Goal: Transaction & Acquisition: Book appointment/travel/reservation

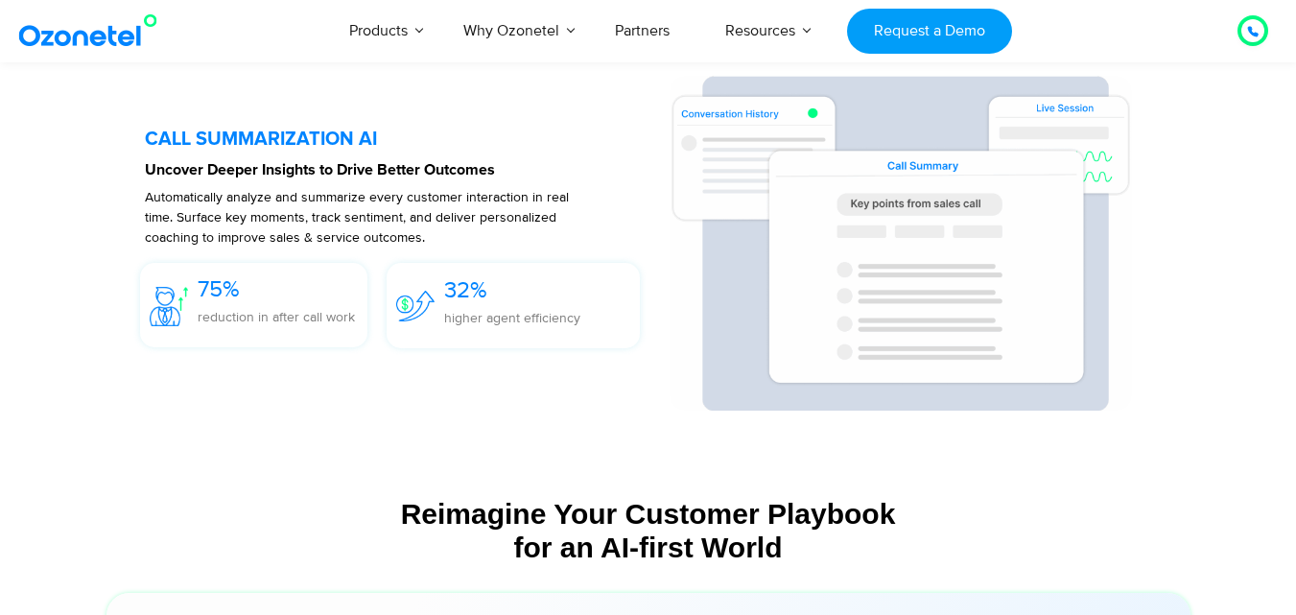
scroll to position [4326, 0]
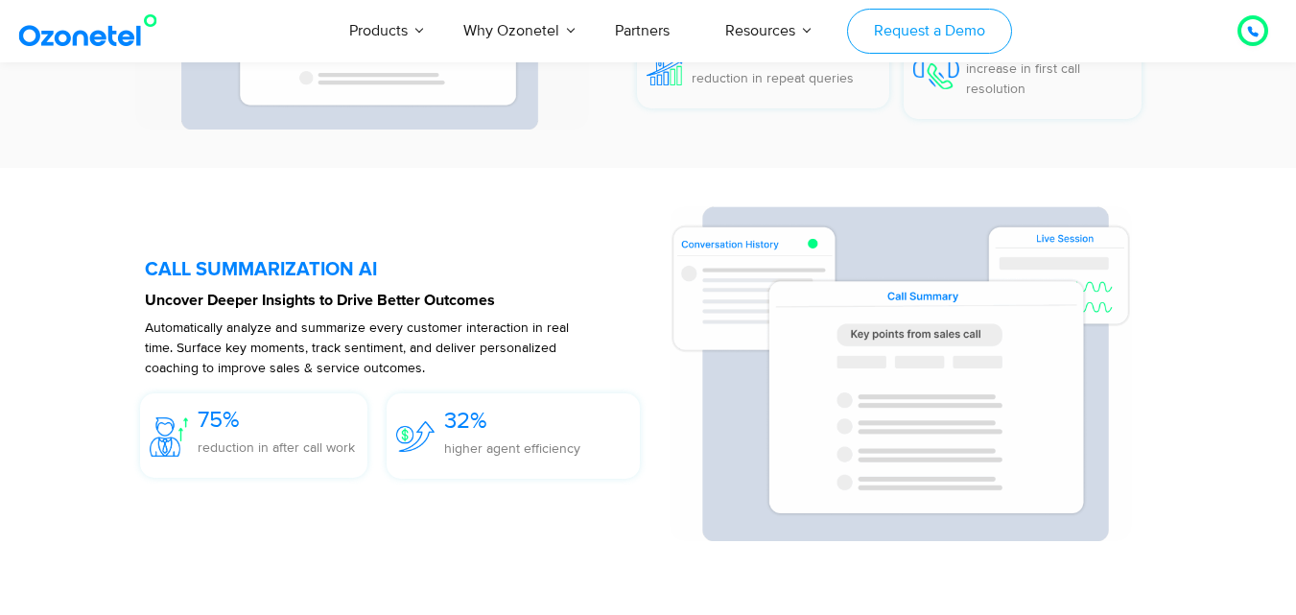
click at [904, 18] on link "Request a Demo" at bounding box center [929, 31] width 164 height 45
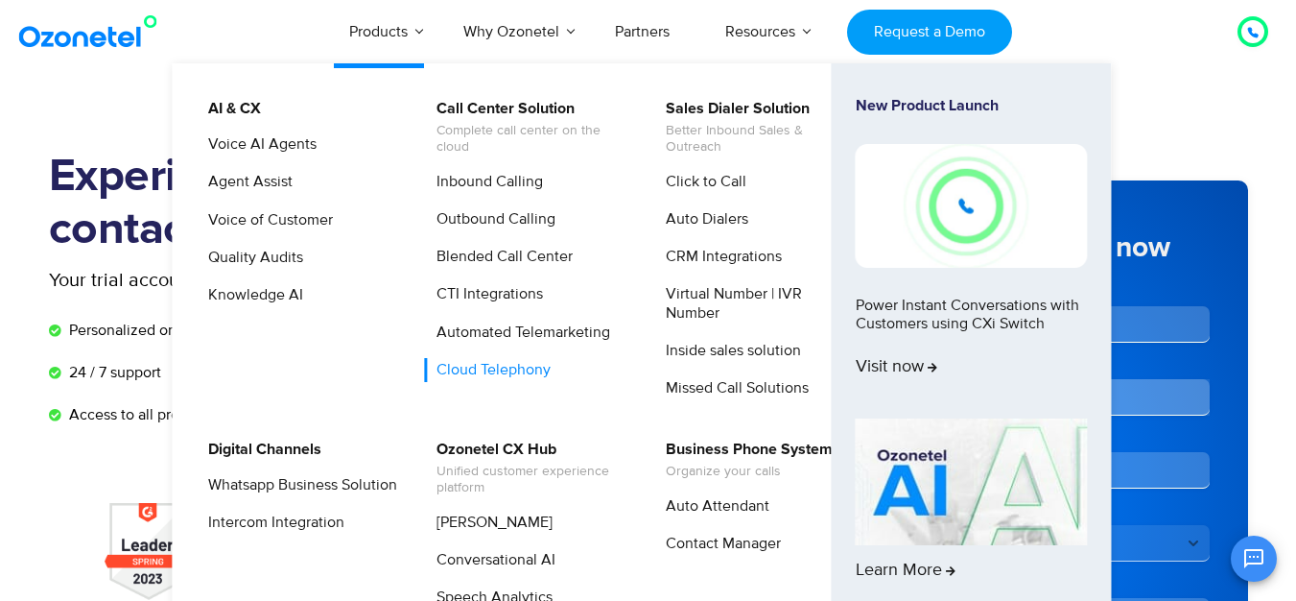
click at [511, 370] on link "Cloud Telephony" at bounding box center [489, 370] width 130 height 24
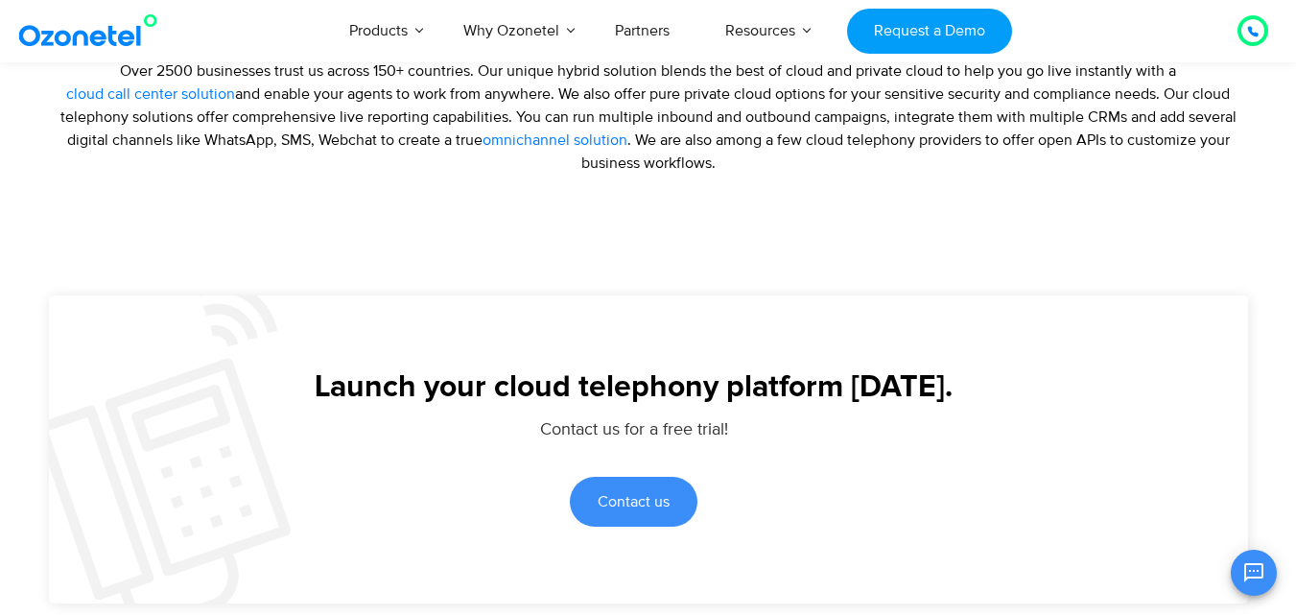
scroll to position [3898, 0]
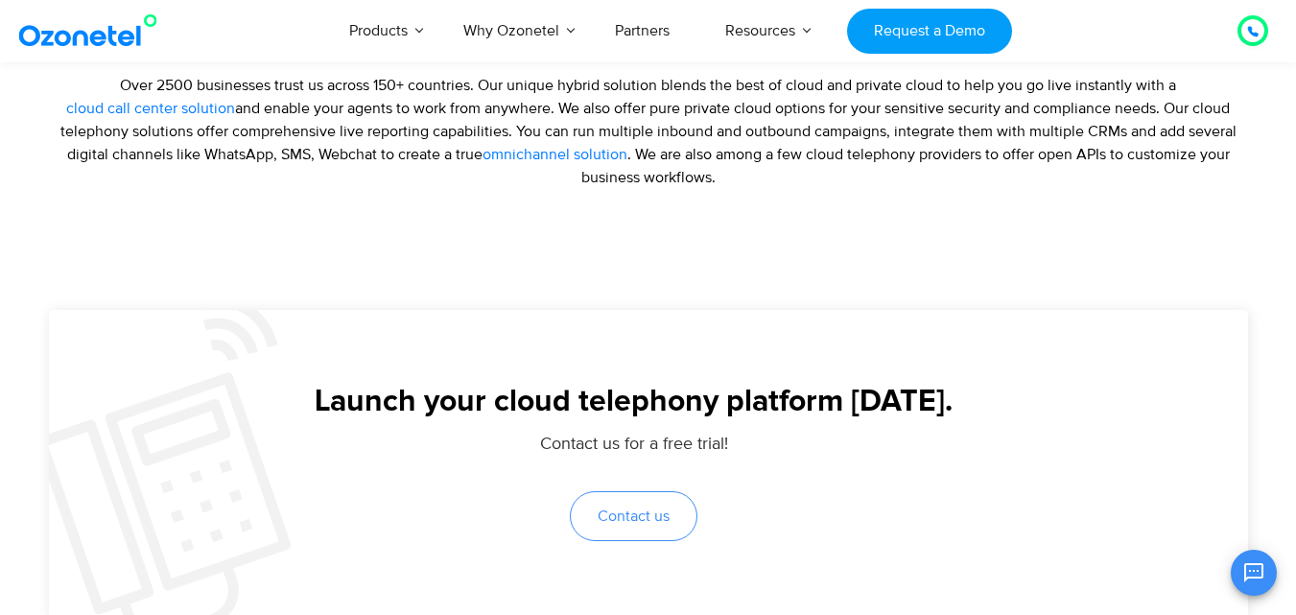
click at [647, 524] on span "Contact us" at bounding box center [634, 516] width 72 height 15
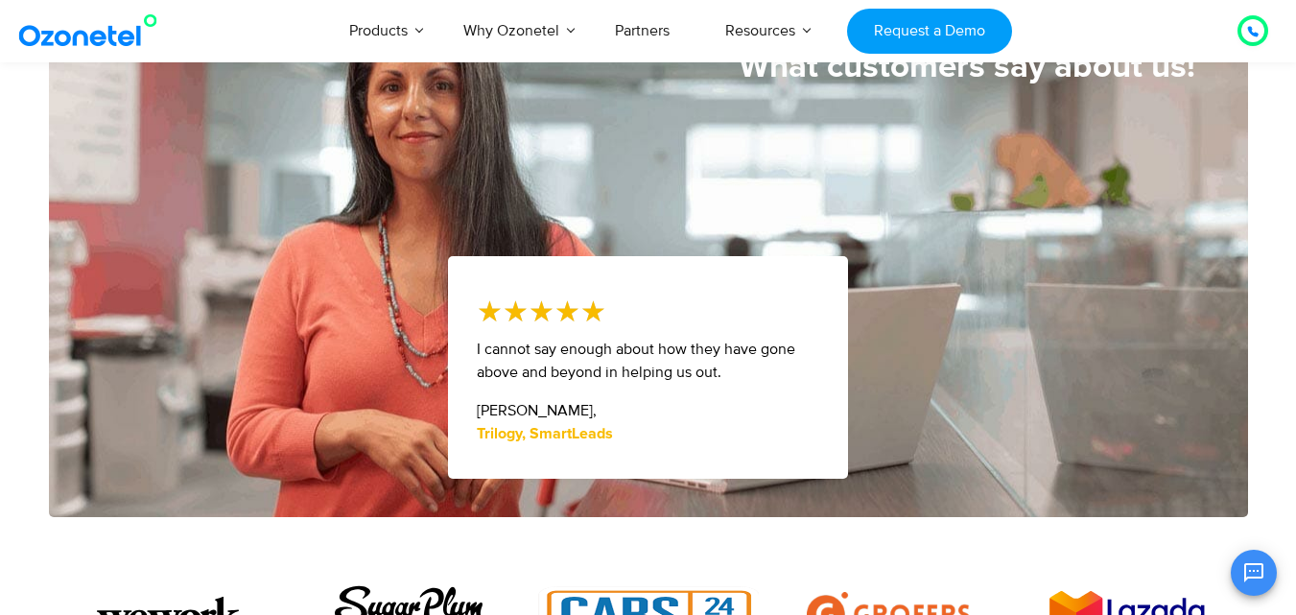
scroll to position [1439, 0]
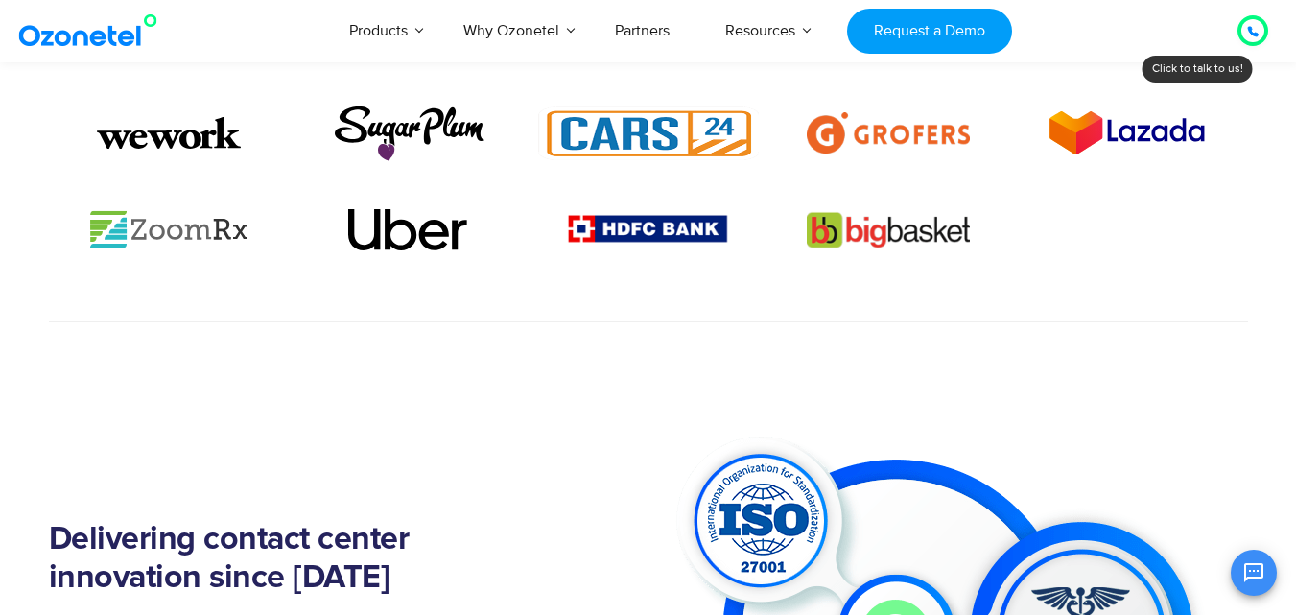
click at [1259, 31] on div at bounding box center [1253, 30] width 23 height 23
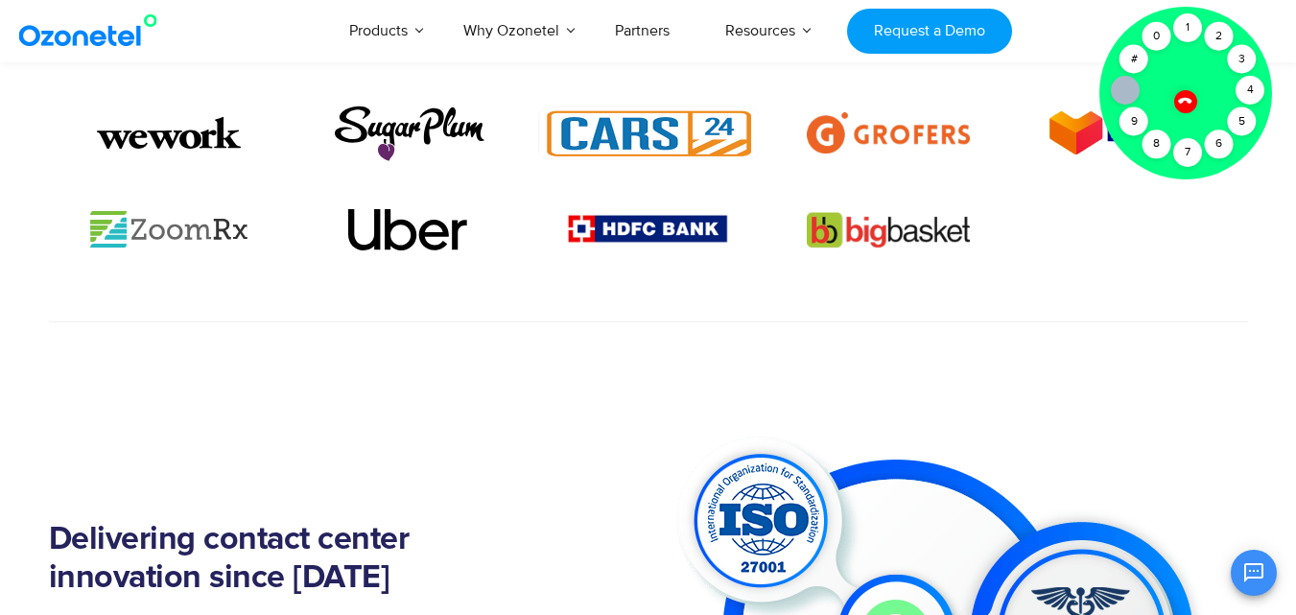
click at [1183, 101] on icon at bounding box center [1184, 100] width 13 height 13
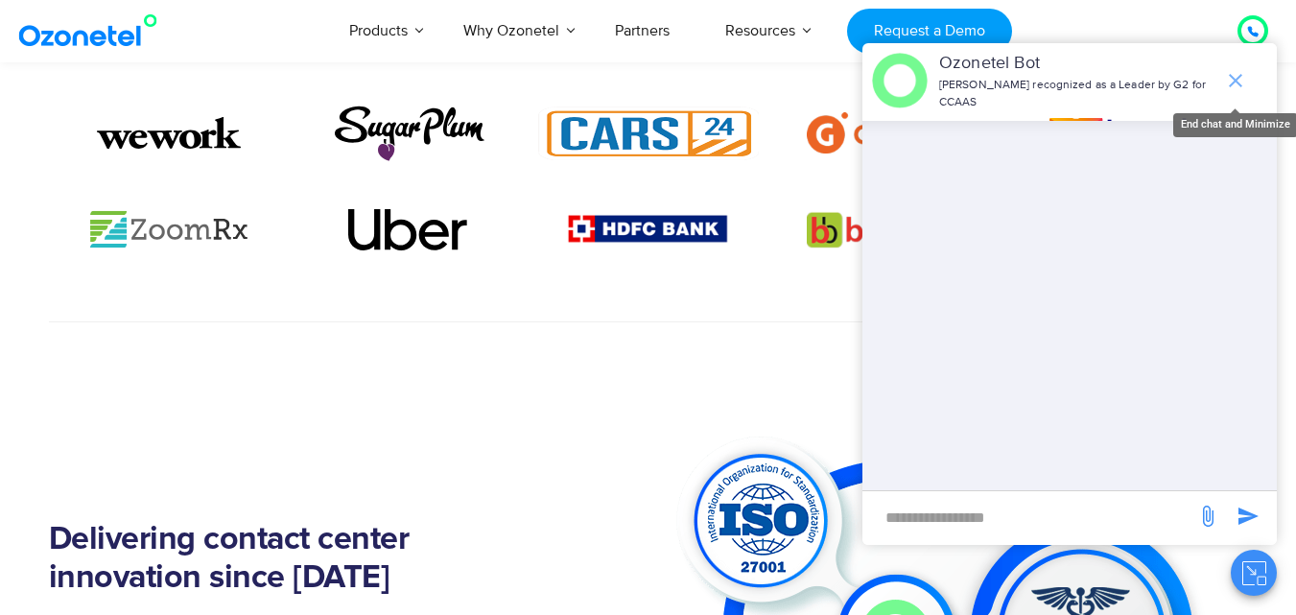
click at [1236, 86] on icon "end chat or minimize" at bounding box center [1235, 80] width 23 height 23
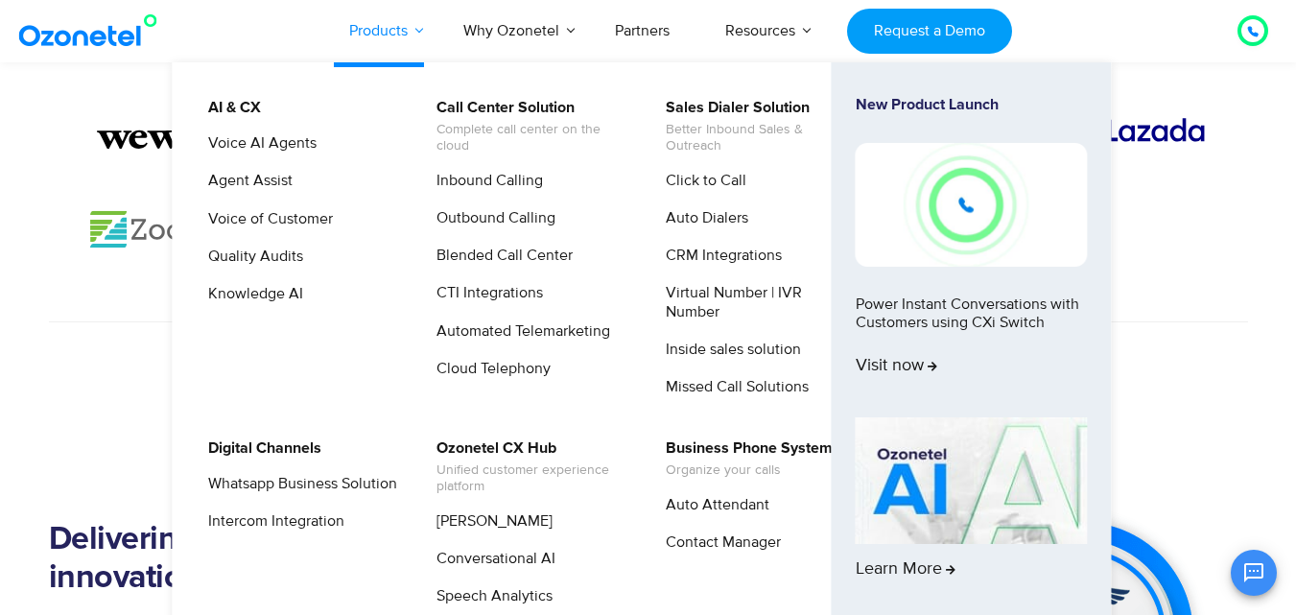
click at [415, 31] on li "Products AI & CX Voice AI Agents Agent Assist Voice of Customer Quality Audits …" at bounding box center [378, 30] width 114 height 63
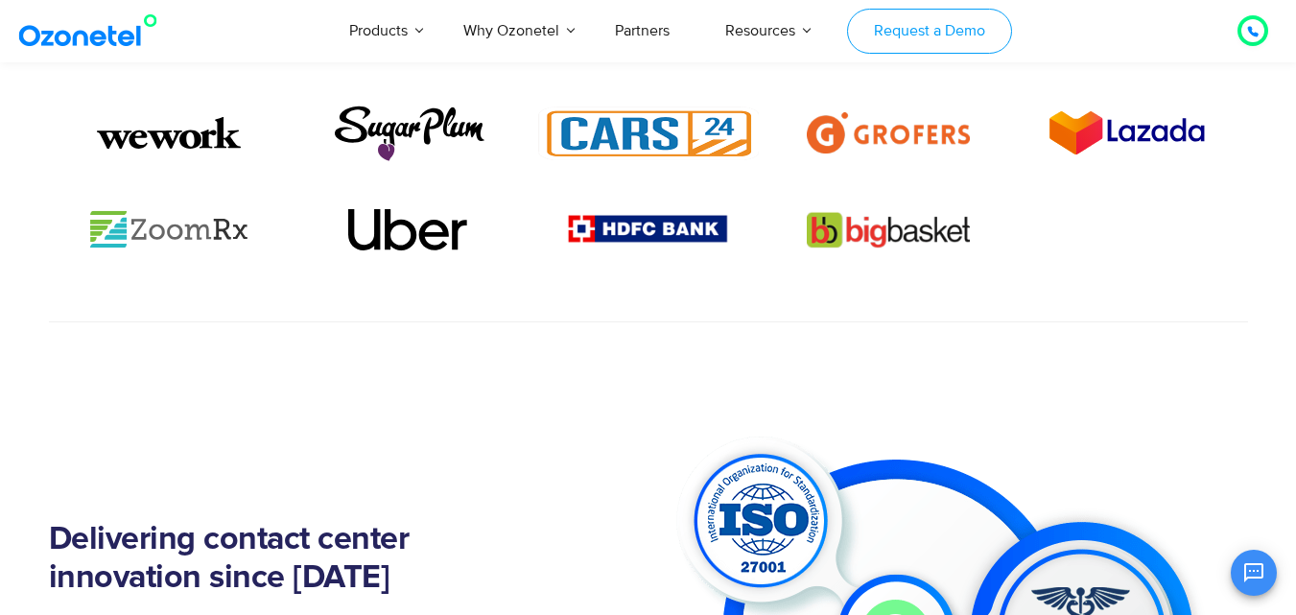
click at [895, 42] on link "Request a Demo" at bounding box center [929, 31] width 164 height 45
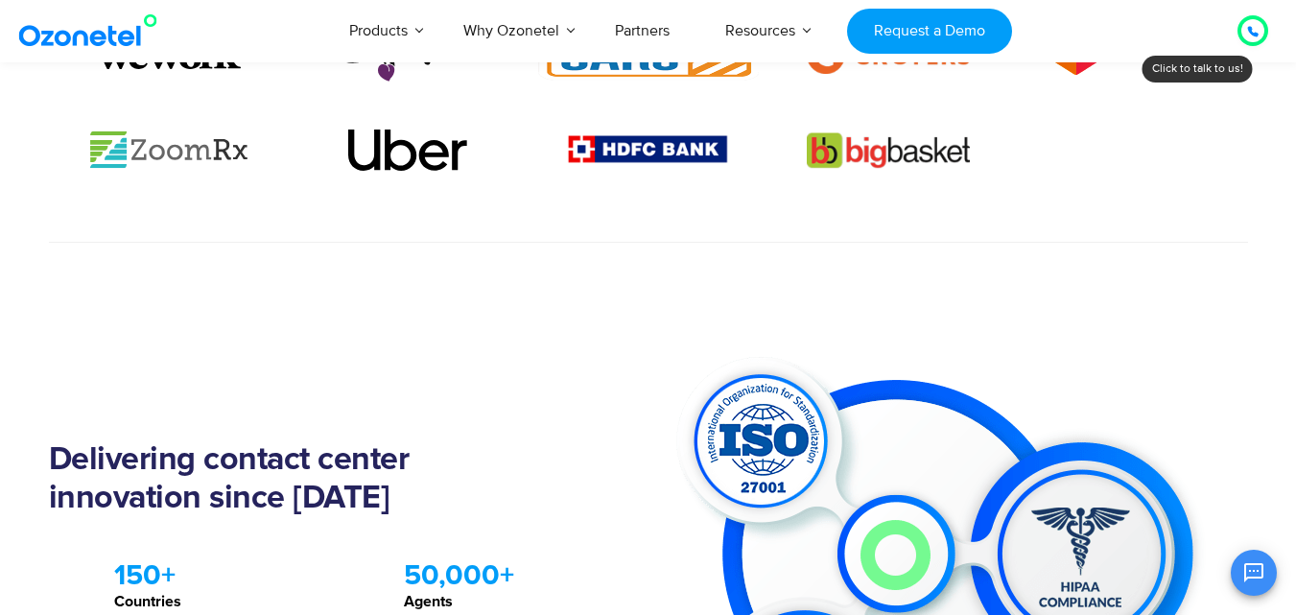
scroll to position [1487, 0]
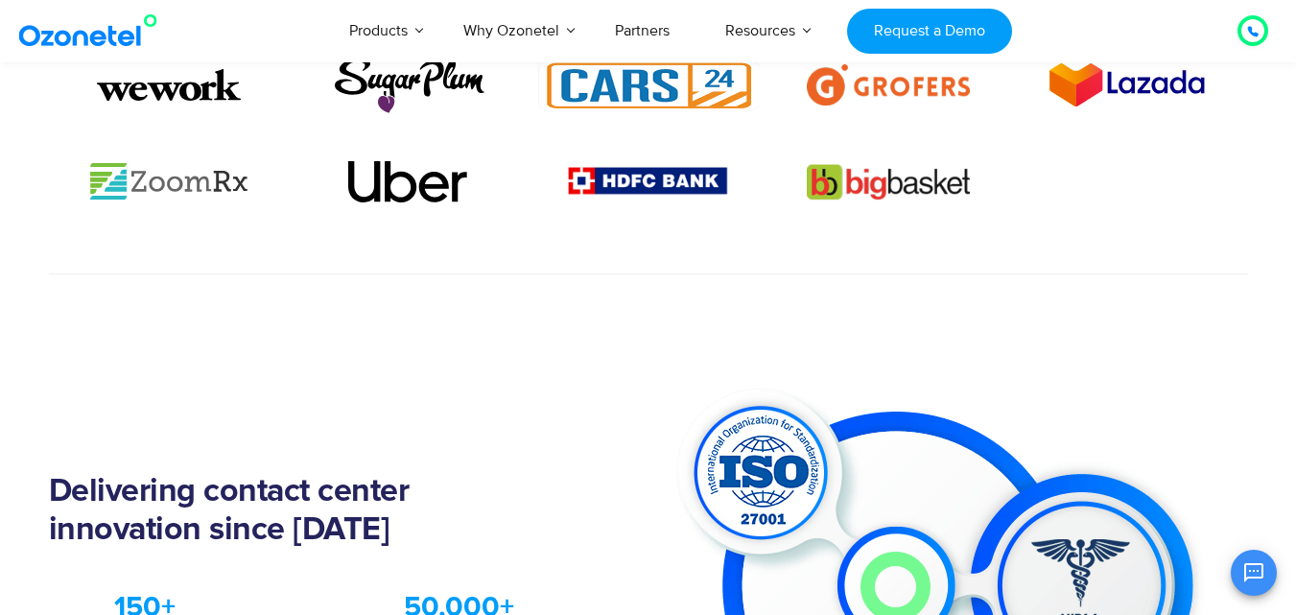
click at [1252, 26] on icon at bounding box center [1253, 32] width 12 height 12
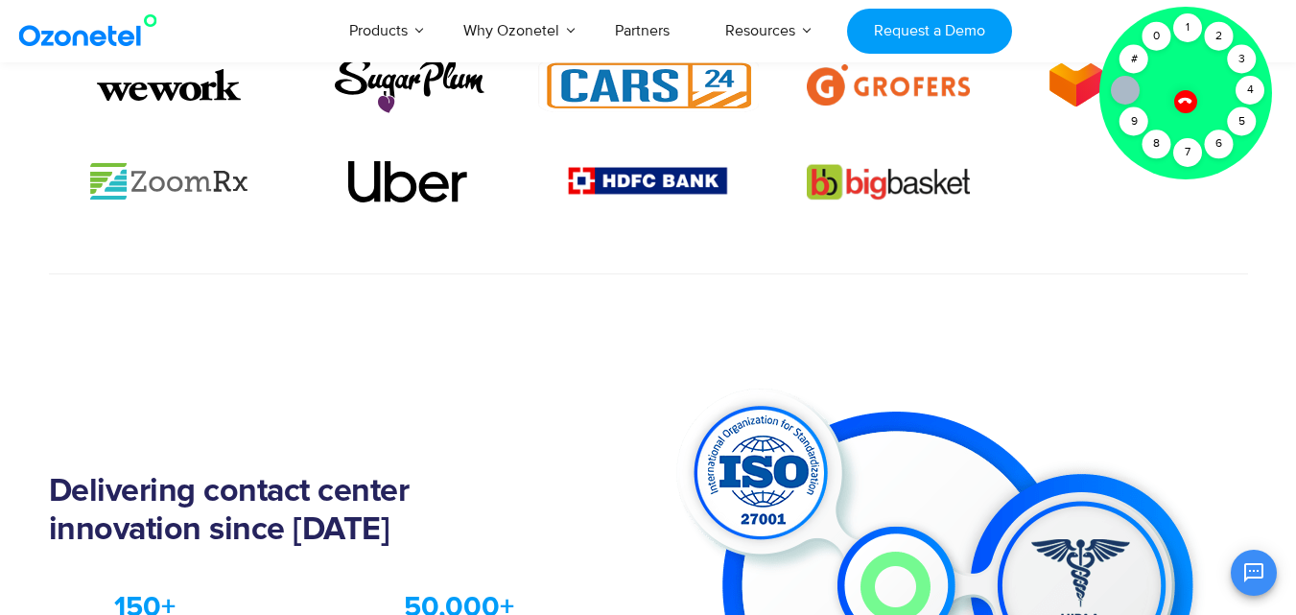
click at [1127, 296] on section "Delivering contact center innovation since [DATE] .st0{fill:#ED1C24 !important;…" at bounding box center [648, 613] width 1296 height 678
click at [1183, 97] on icon at bounding box center [1185, 100] width 16 height 16
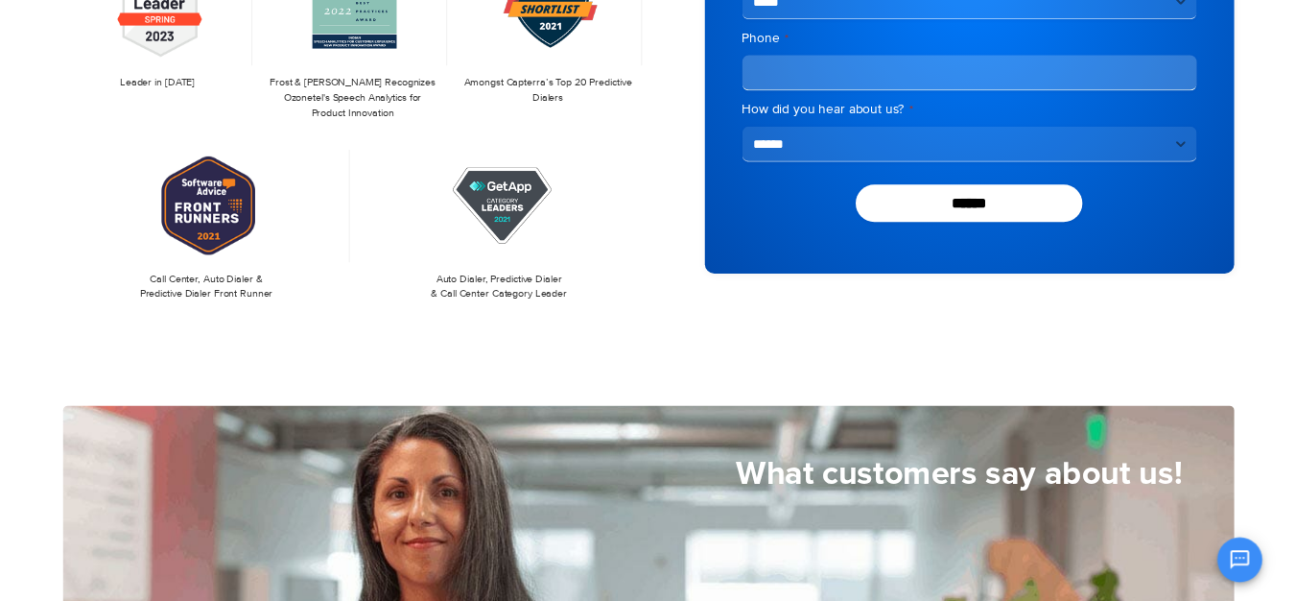
scroll to position [0, 0]
